Goal: Transaction & Acquisition: Book appointment/travel/reservation

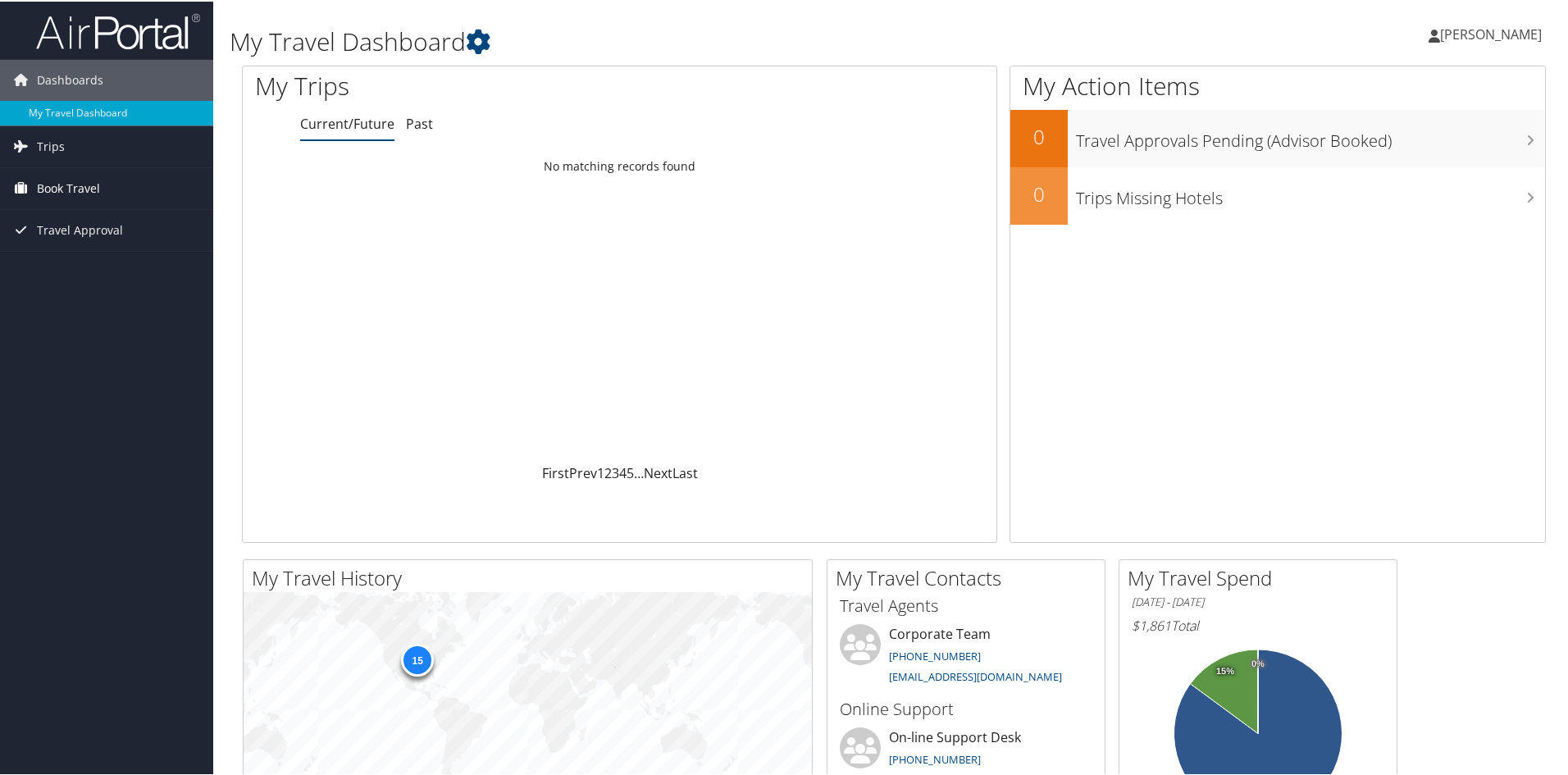
click at [70, 185] on span "Book Travel" at bounding box center [69, 187] width 63 height 41
click at [119, 273] on link "Book/Manage Online Trips" at bounding box center [106, 269] width 213 height 25
